Goal: Navigation & Orientation: Find specific page/section

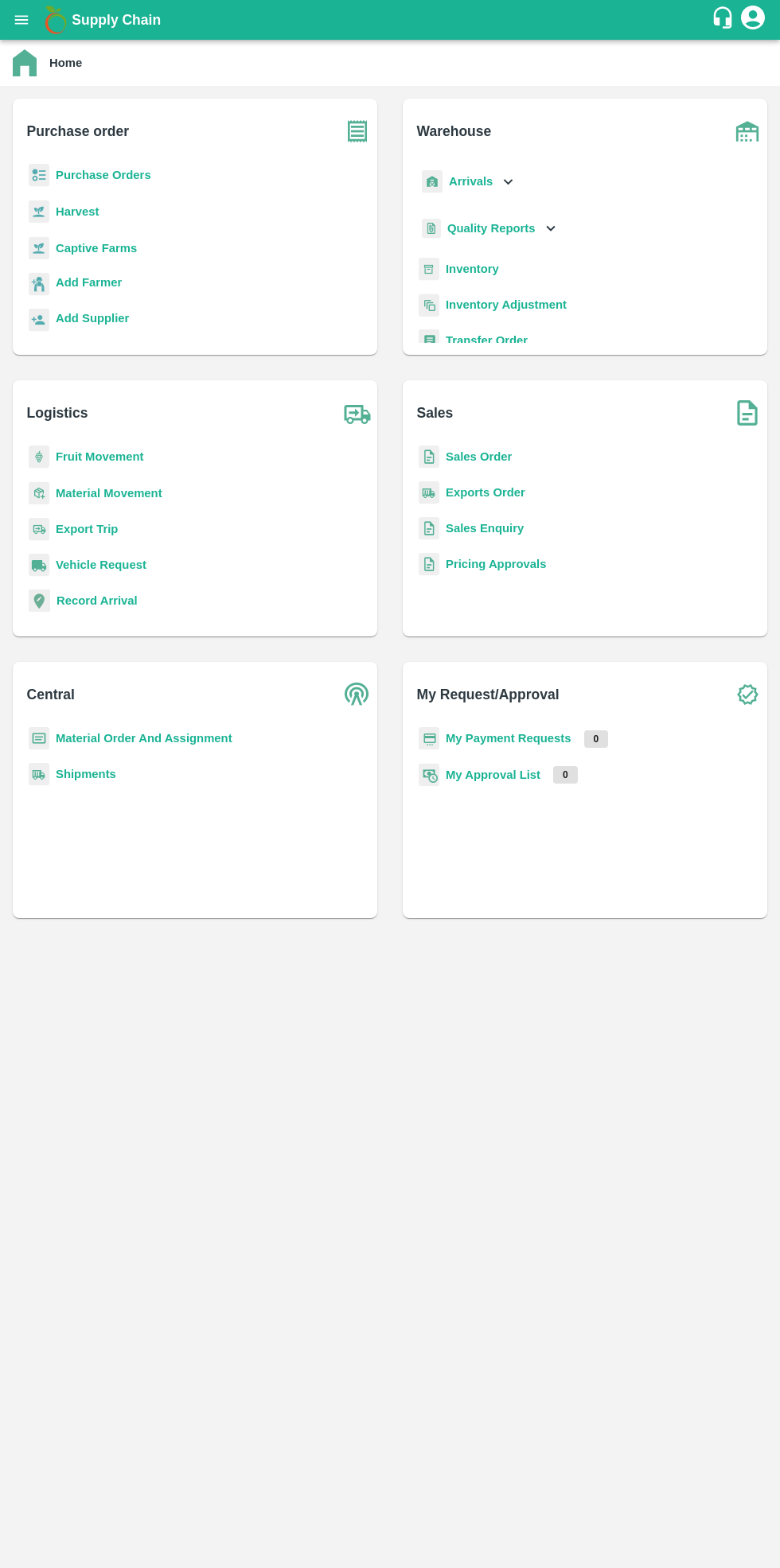
click at [129, 175] on b "Purchase Orders" at bounding box center [103, 174] width 96 height 12
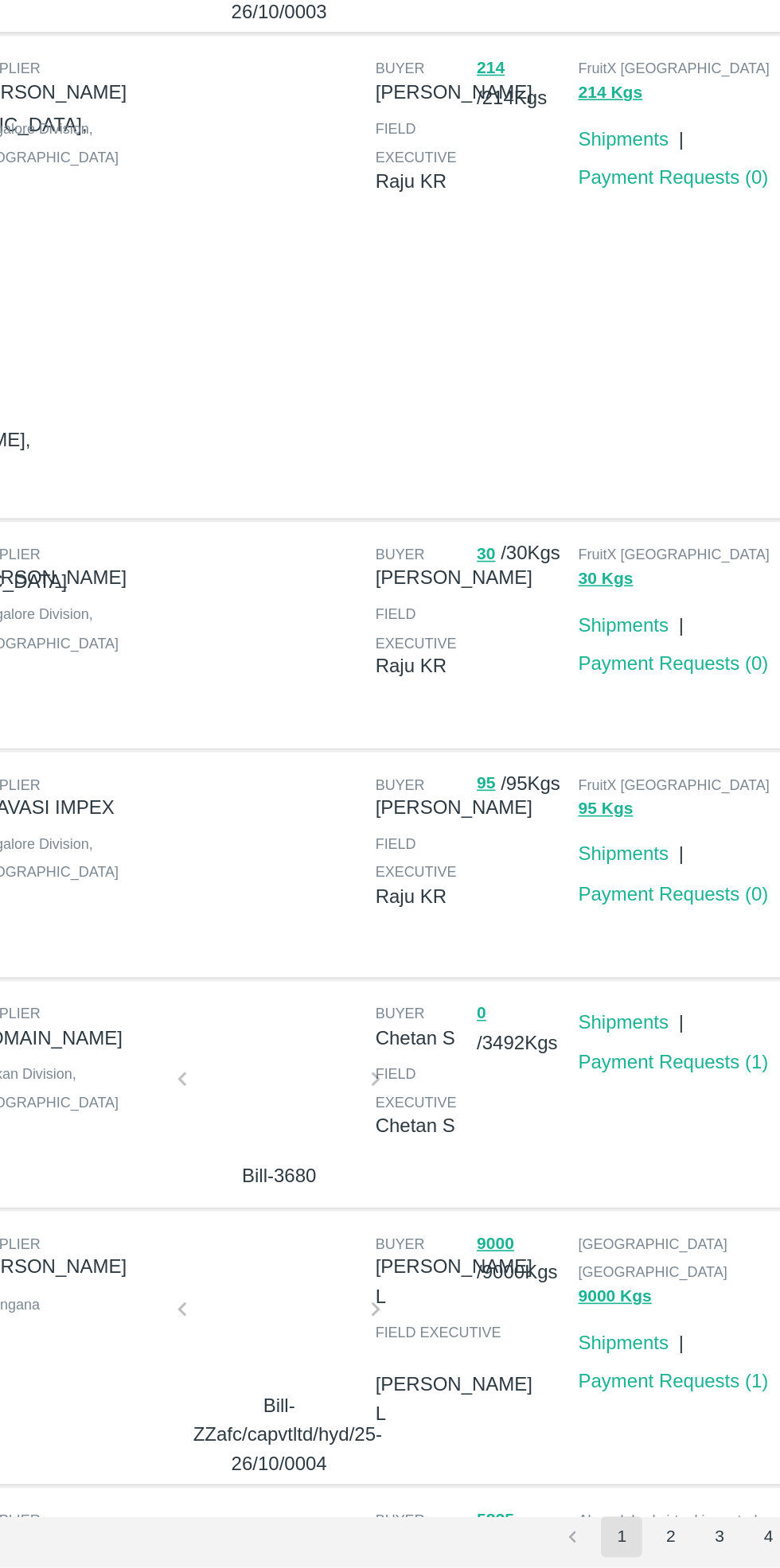
click at [577, 1551] on button "2" at bounding box center [575, 1549] width 26 height 26
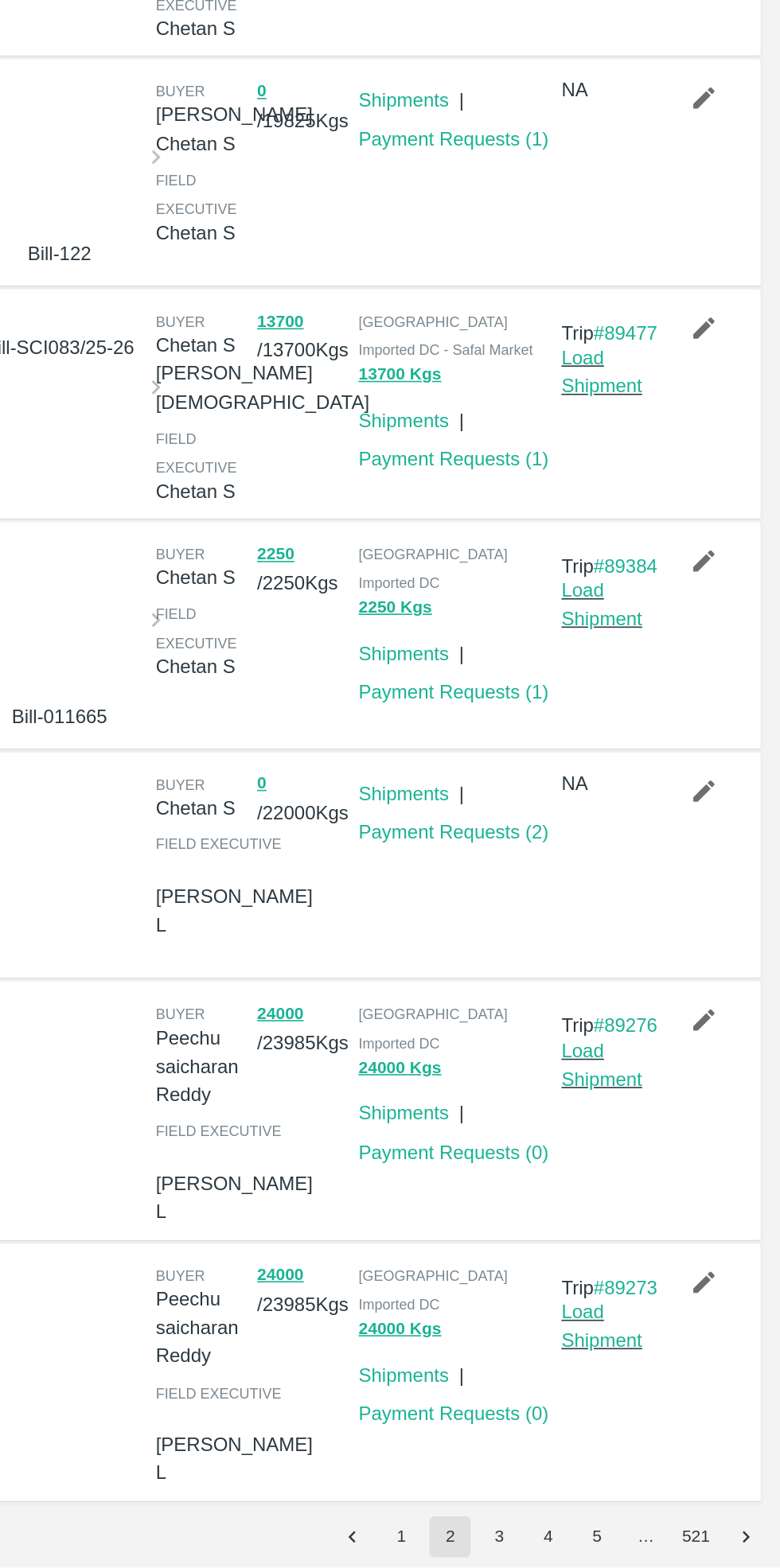
click at [608, 1551] on button "3" at bounding box center [606, 1549] width 26 height 26
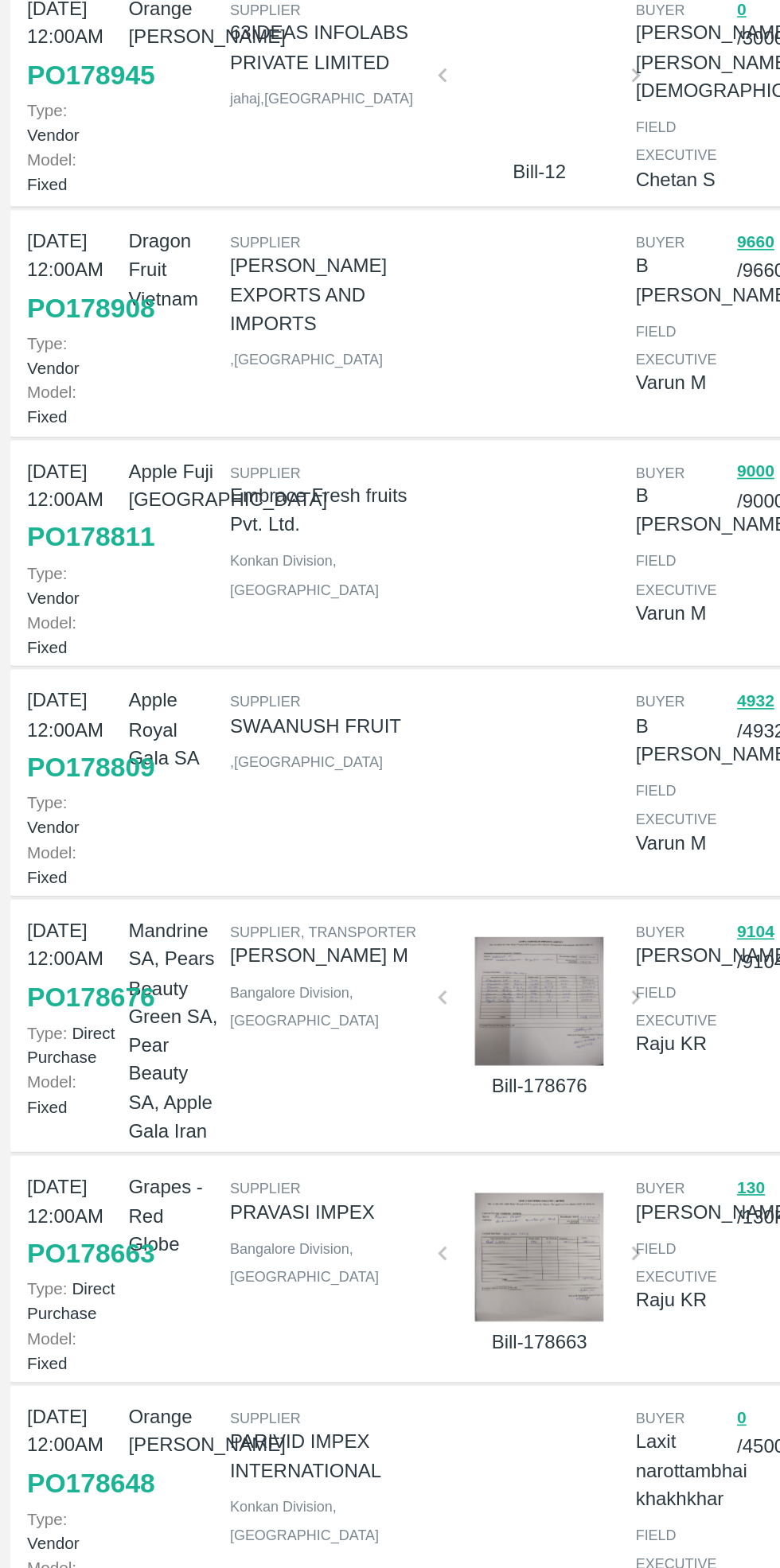
scroll to position [179, 0]
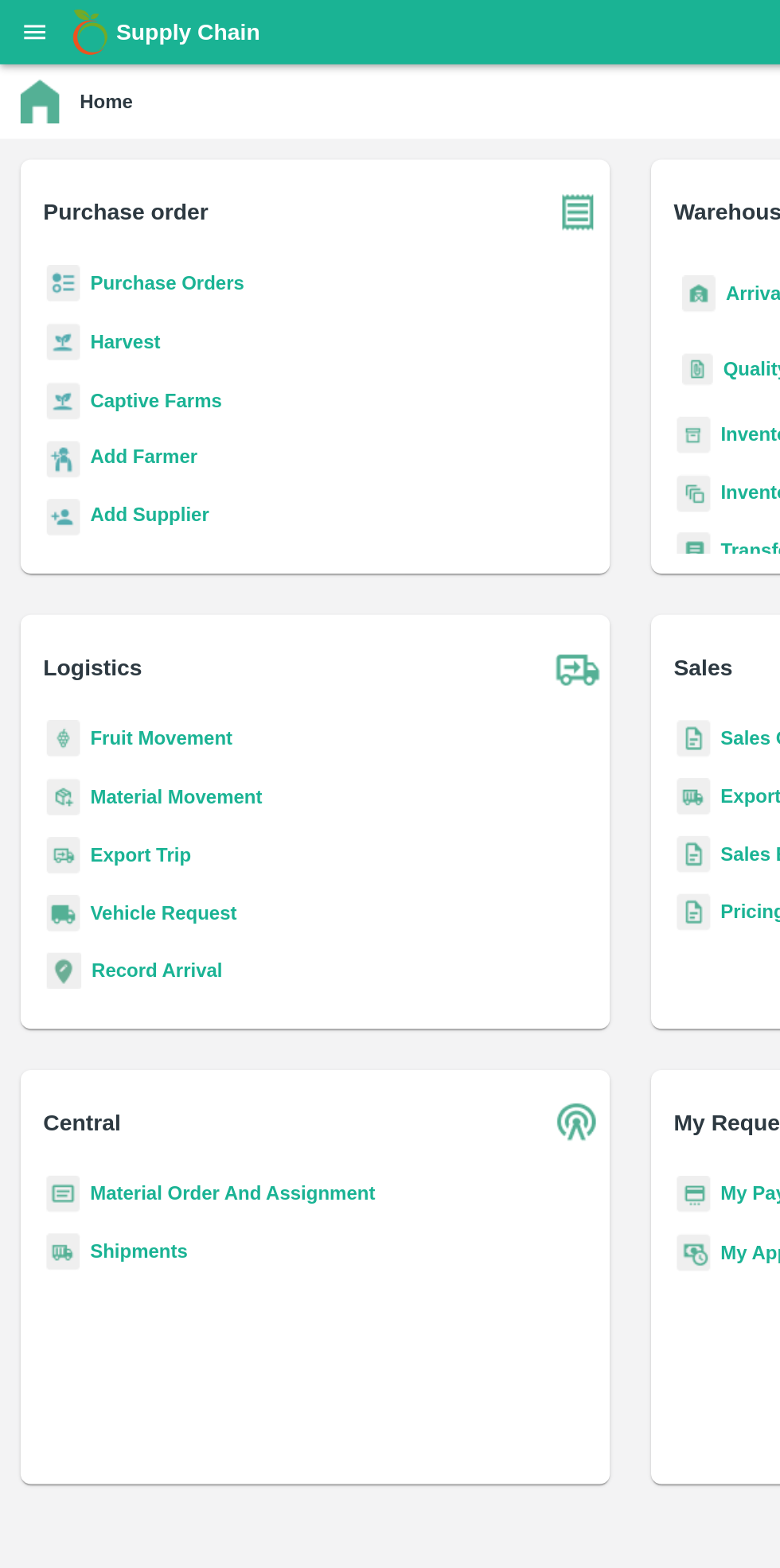
click at [110, 173] on b "Purchase Orders" at bounding box center [103, 174] width 96 height 12
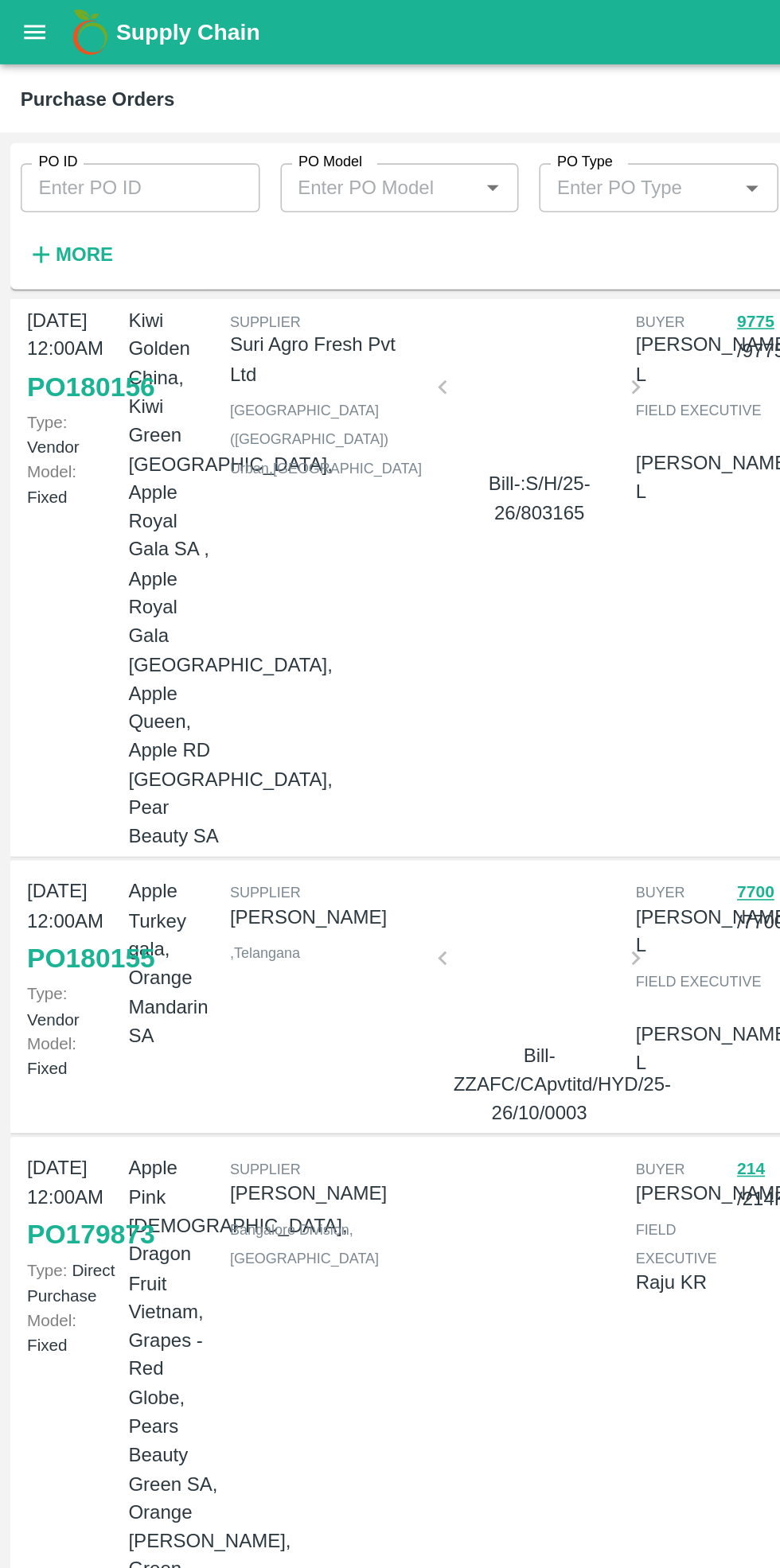
scroll to position [405, 0]
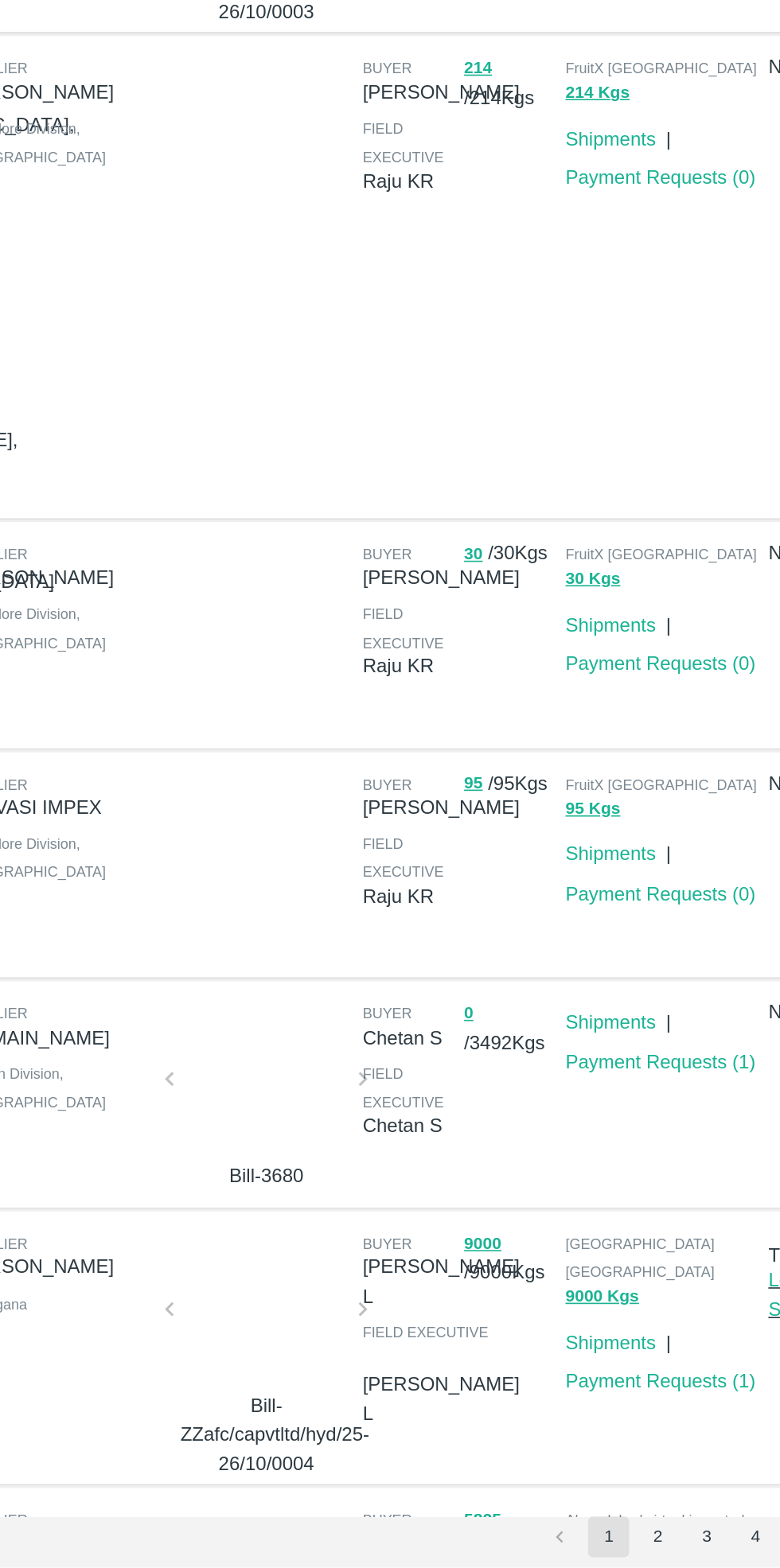
click at [577, 1556] on button "2" at bounding box center [575, 1549] width 26 height 26
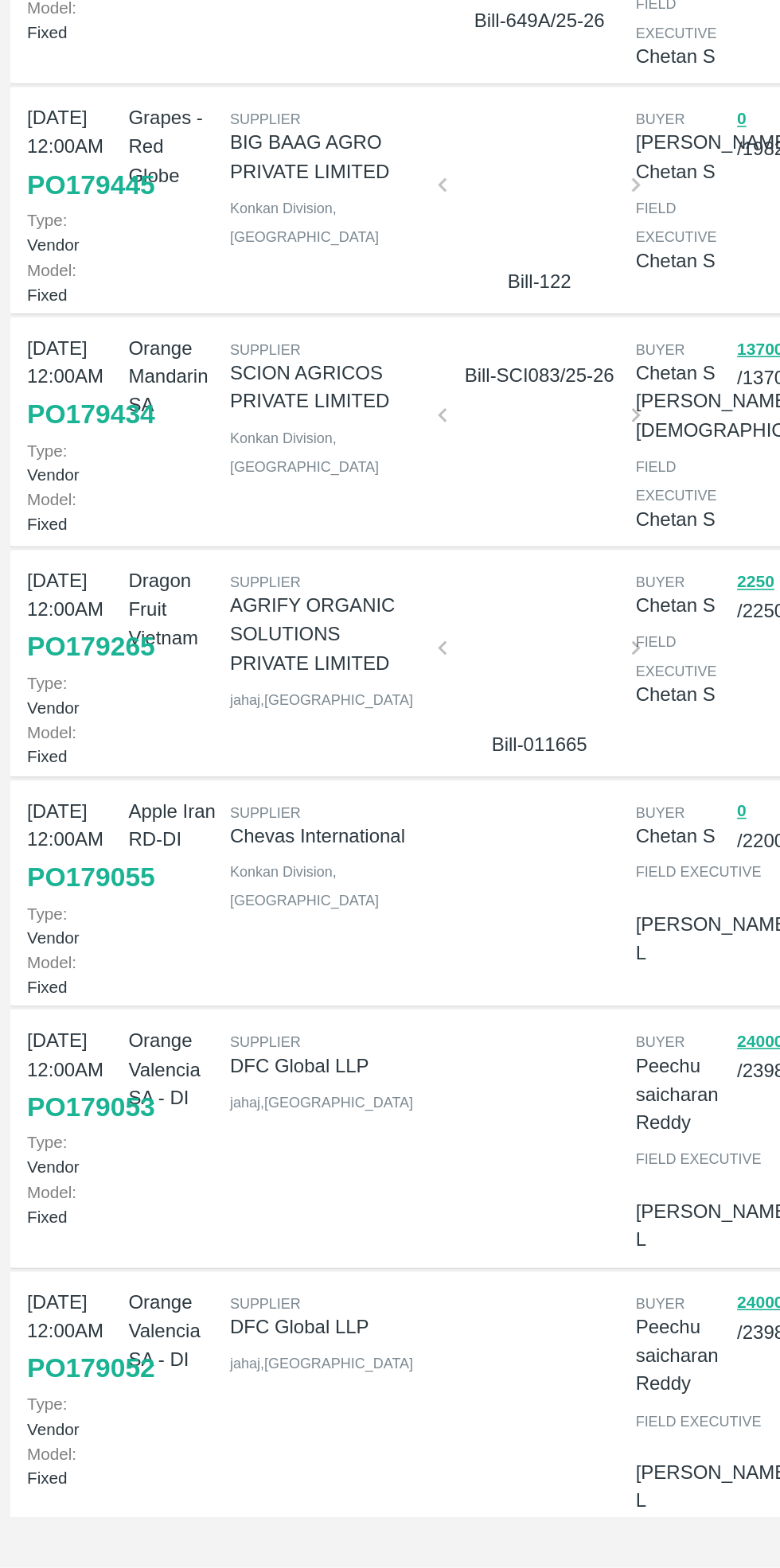
scroll to position [209, 0]
